Goal: Task Accomplishment & Management: Manage account settings

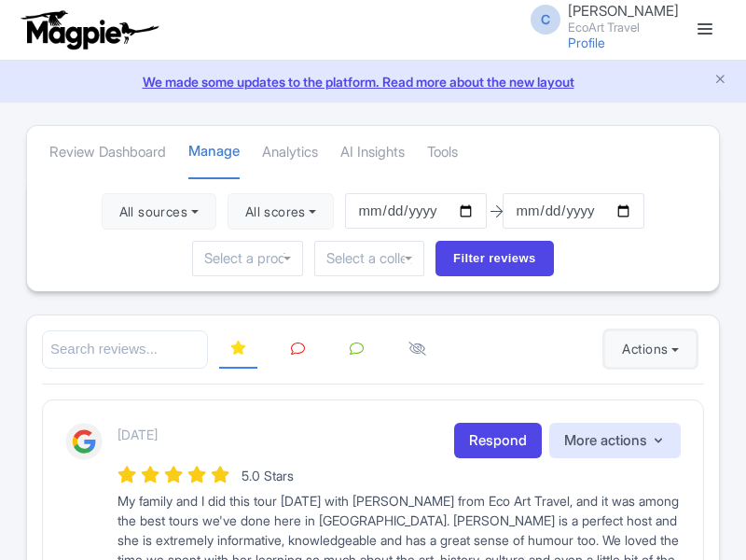
click at [646, 349] on button "Actions" at bounding box center [650, 348] width 92 height 37
click at [0, 0] on link "Import new reviews" at bounding box center [0, 0] width 0 height 0
